Goal: Information Seeking & Learning: Learn about a topic

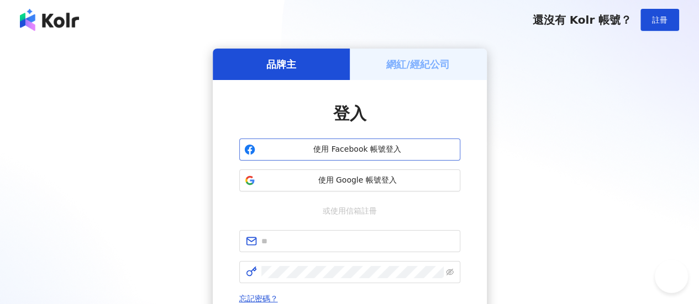
click at [353, 148] on span "使用 Facebook 帳號登入" at bounding box center [358, 149] width 196 height 11
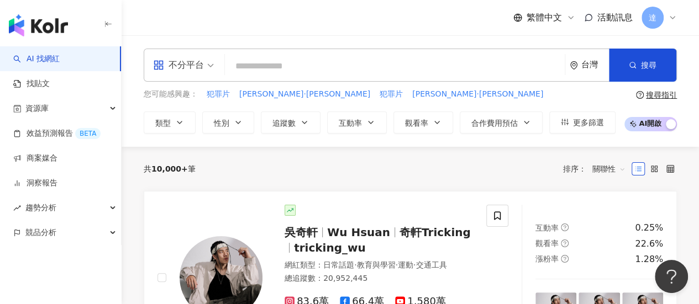
type input "**********"
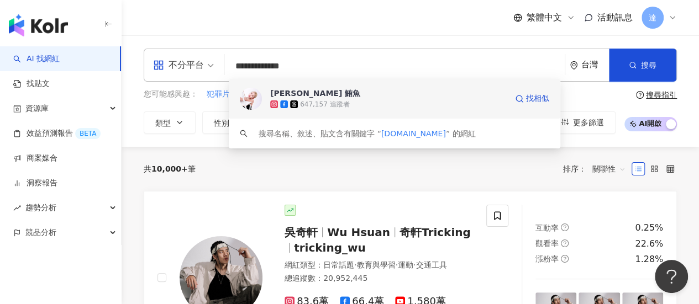
click at [248, 99] on img at bounding box center [251, 99] width 22 height 22
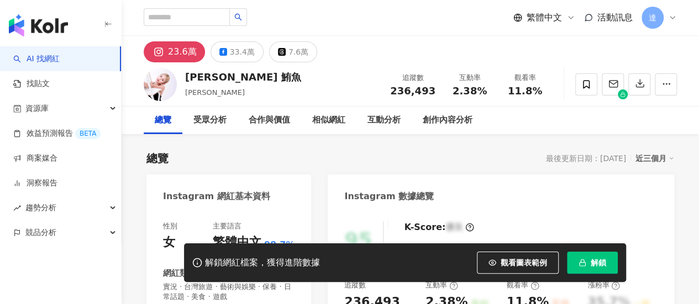
click at [596, 264] on span "解鎖" at bounding box center [598, 263] width 15 height 9
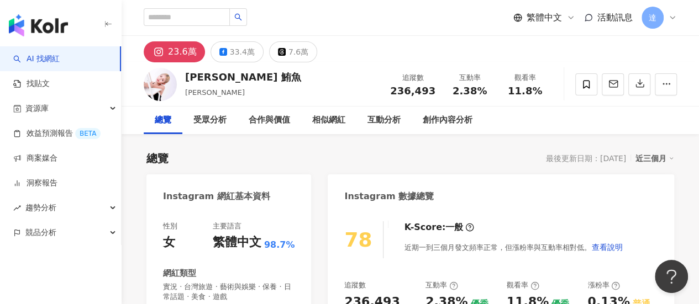
click at [60, 60] on link "AI 找網紅" at bounding box center [36, 59] width 46 height 11
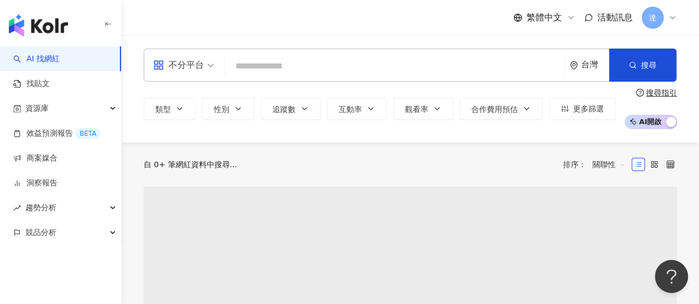
click at [250, 70] on input "search" at bounding box center [394, 66] width 331 height 21
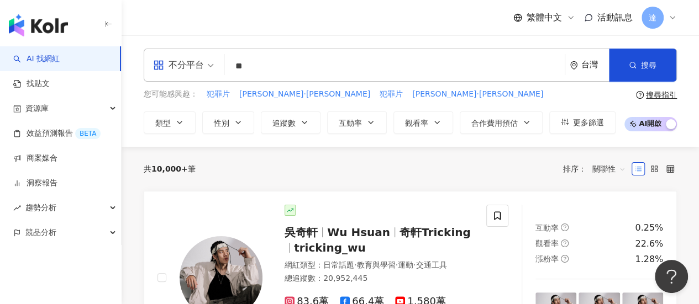
type input "*"
type input "***"
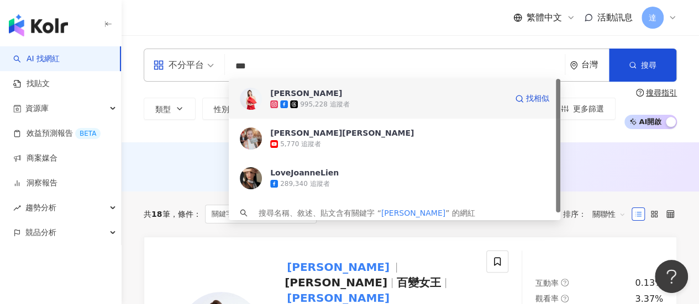
click at [253, 101] on img at bounding box center [251, 99] width 22 height 22
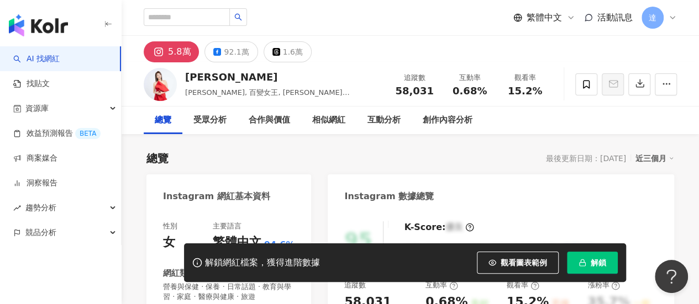
click at [598, 259] on span "解鎖" at bounding box center [598, 263] width 15 height 9
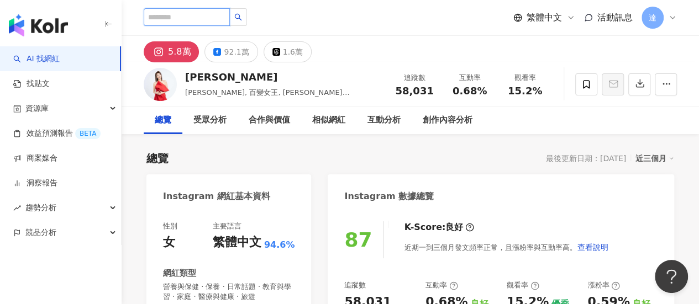
click at [178, 17] on input "search" at bounding box center [187, 17] width 86 height 18
click at [193, 16] on input "search" at bounding box center [187, 17] width 86 height 18
type input "**"
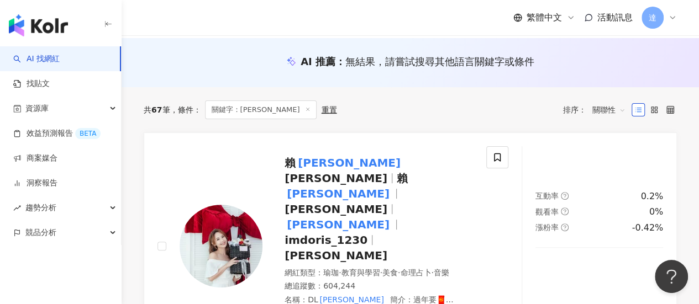
scroll to position [111, 0]
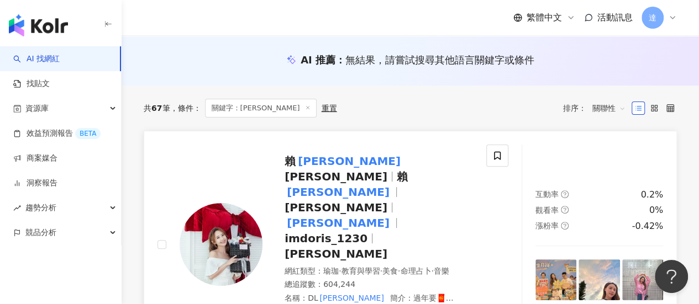
click at [315, 159] on mark "薇如" at bounding box center [349, 162] width 107 height 18
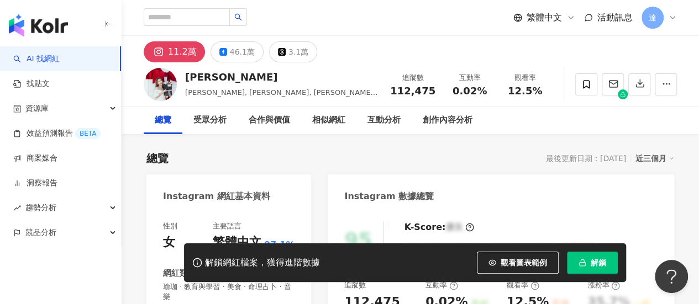
click at [596, 256] on button "解鎖" at bounding box center [592, 263] width 51 height 22
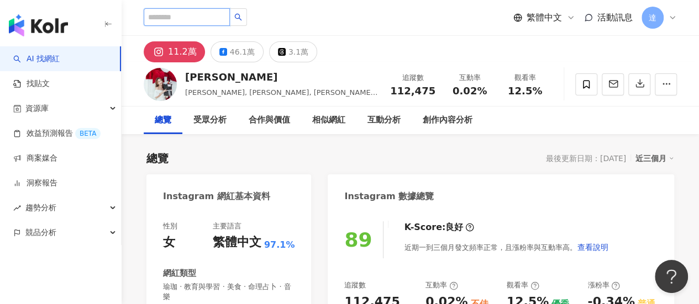
click at [154, 14] on input "search" at bounding box center [187, 17] width 86 height 18
type input "***"
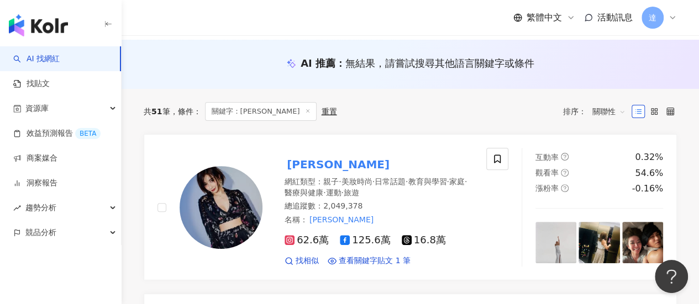
scroll to position [111, 0]
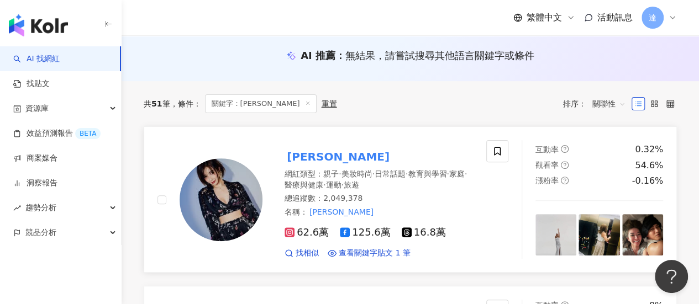
click at [311, 159] on mark "[PERSON_NAME]" at bounding box center [338, 157] width 107 height 18
click at [305, 104] on icon at bounding box center [308, 104] width 6 height 6
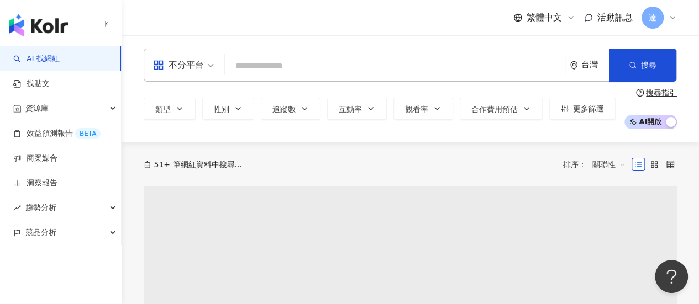
click at [253, 60] on input "search" at bounding box center [394, 66] width 331 height 21
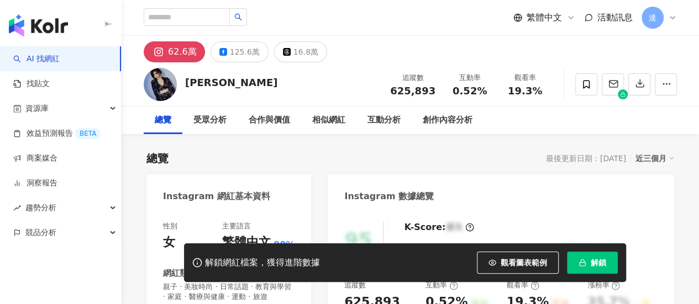
click at [588, 261] on button "解鎖" at bounding box center [592, 263] width 51 height 22
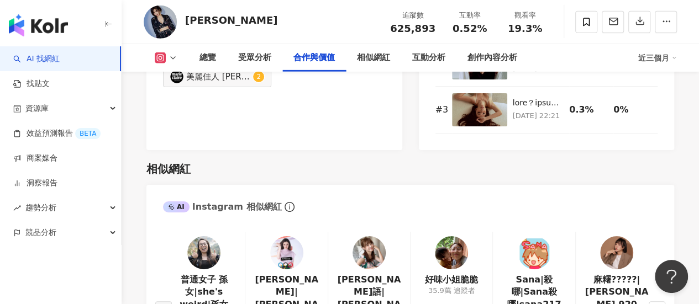
scroll to position [1823, 0]
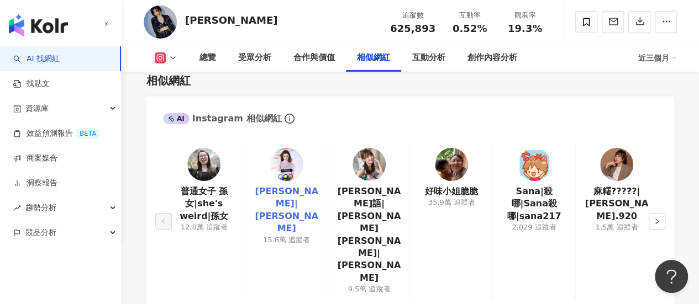
click at [288, 193] on link "瑞莎|Larisa" at bounding box center [286, 211] width 64 height 50
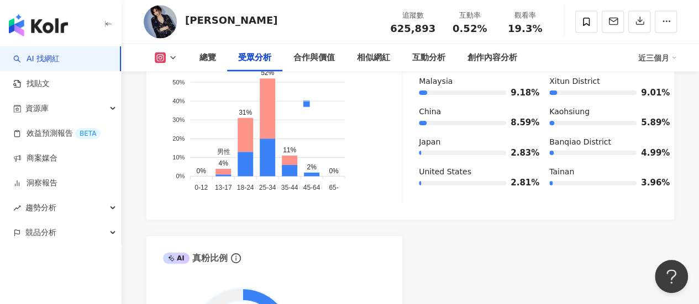
scroll to position [884, 0]
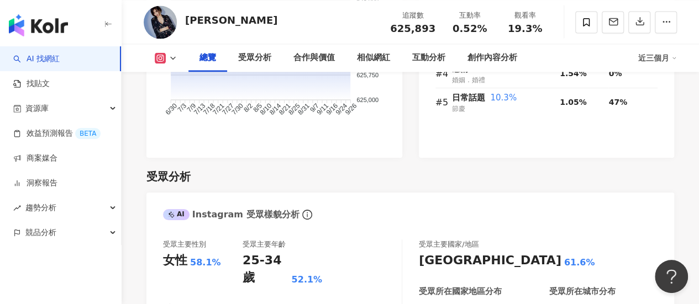
click at [195, 19] on div "許維恩" at bounding box center [231, 20] width 92 height 14
click at [172, 22] on img at bounding box center [160, 22] width 33 height 33
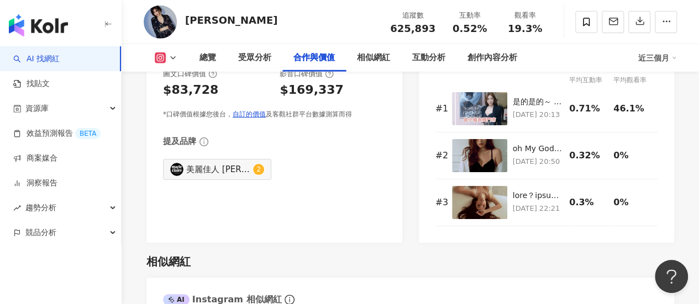
scroll to position [1768, 0]
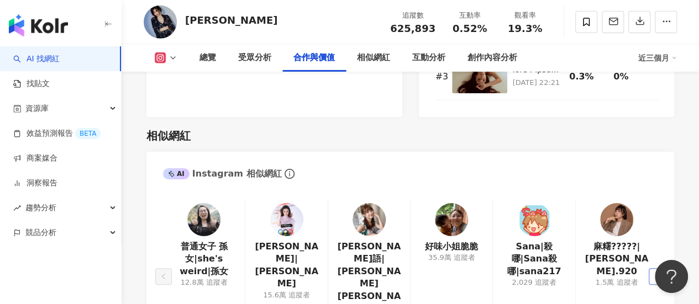
click at [655, 274] on icon "right" at bounding box center [657, 277] width 7 height 7
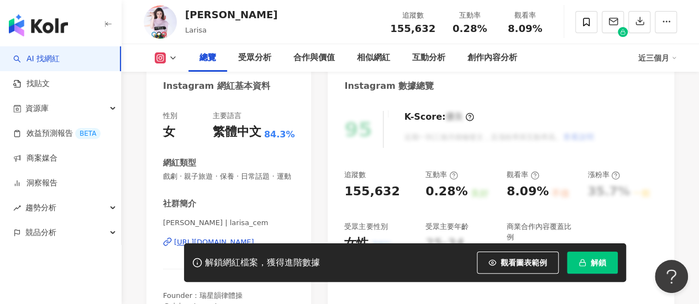
click at [592, 264] on span "解鎖" at bounding box center [598, 263] width 15 height 9
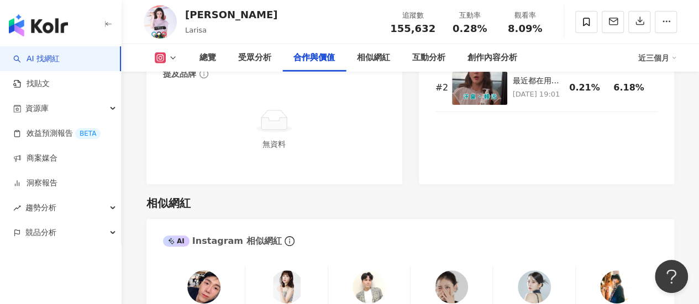
scroll to position [1823, 0]
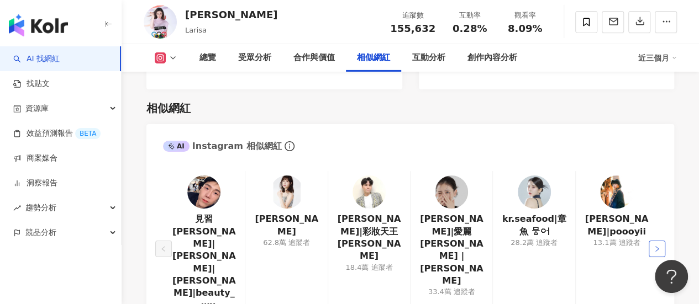
click at [660, 241] on button "button" at bounding box center [657, 249] width 17 height 17
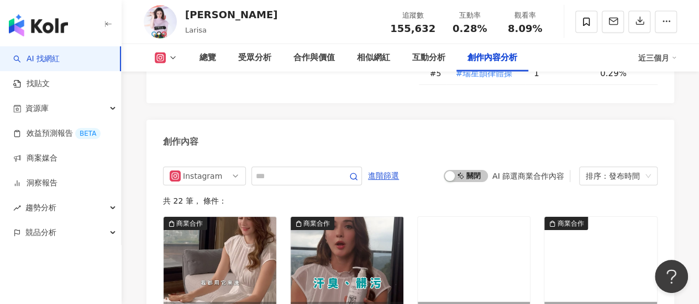
scroll to position [3426, 0]
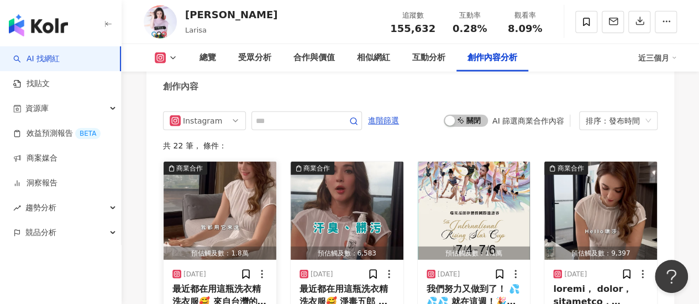
click at [201, 205] on img "button" at bounding box center [220, 211] width 113 height 98
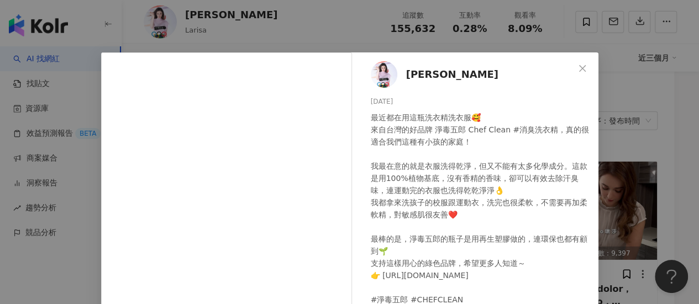
scroll to position [0, 0]
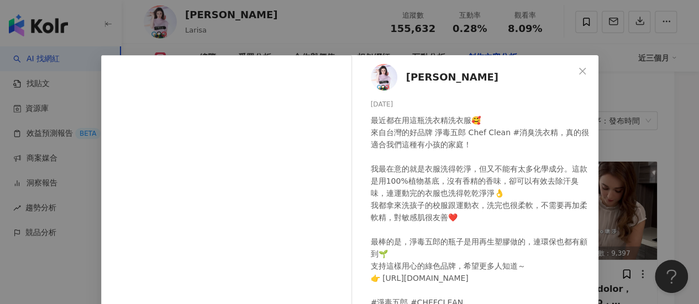
click at [317, 38] on div "瑞莎 [DATE] 最近都在用這瓶洗衣精洗衣服🥰 來自台灣的好品牌 淨毒五郎 Chef Clean #消臭洗衣精，真的很適合我們這種有小孩的家庭！ 我最在意的…" at bounding box center [349, 152] width 699 height 304
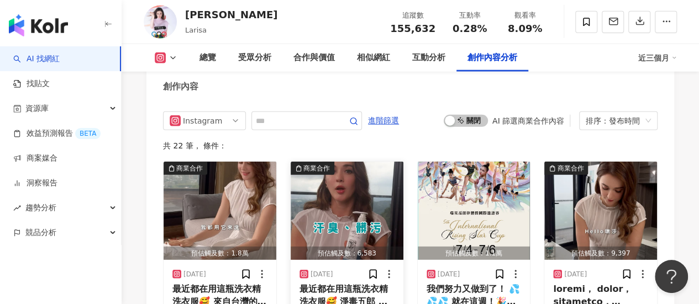
click at [343, 223] on img "button" at bounding box center [347, 211] width 113 height 98
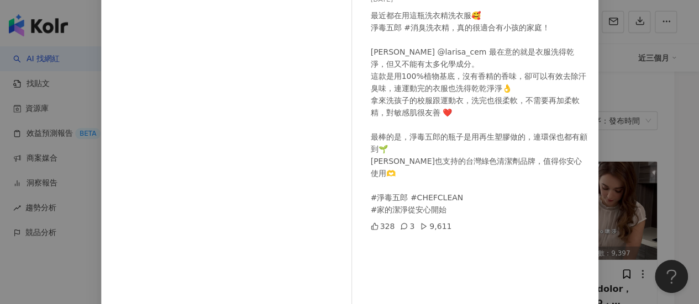
scroll to position [191, 0]
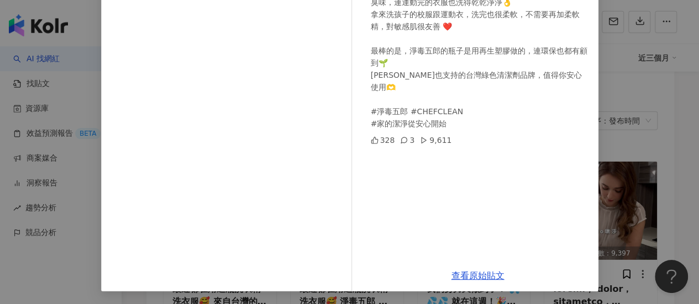
click at [664, 127] on div "淨毒五郎 Chef Clean [DATE] 最近都在用這瓶洗衣精洗衣服🥰 淨毒五郎 #消臭洗衣精，真的很適合有小孩的家庭！ [PERSON_NAME] @l…" at bounding box center [349, 152] width 699 height 304
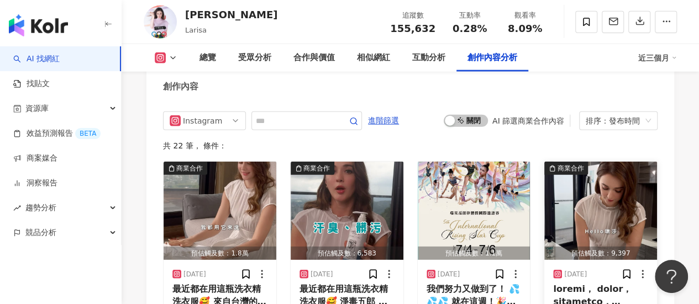
click at [622, 205] on img "button" at bounding box center [600, 211] width 113 height 98
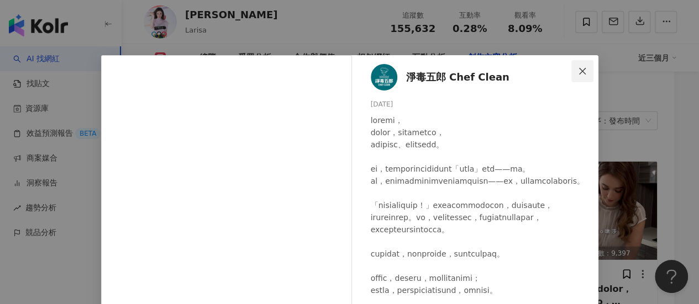
click at [579, 71] on icon "close" at bounding box center [582, 70] width 7 height 7
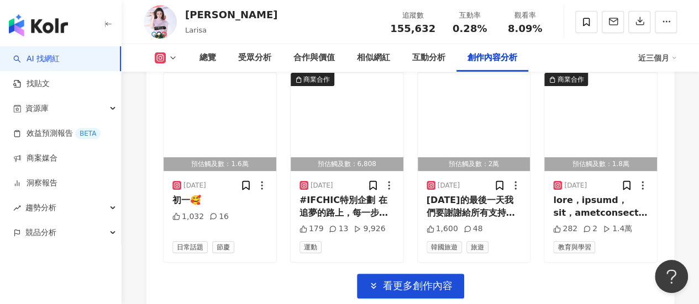
scroll to position [3923, 0]
